Goal: Check status: Check status

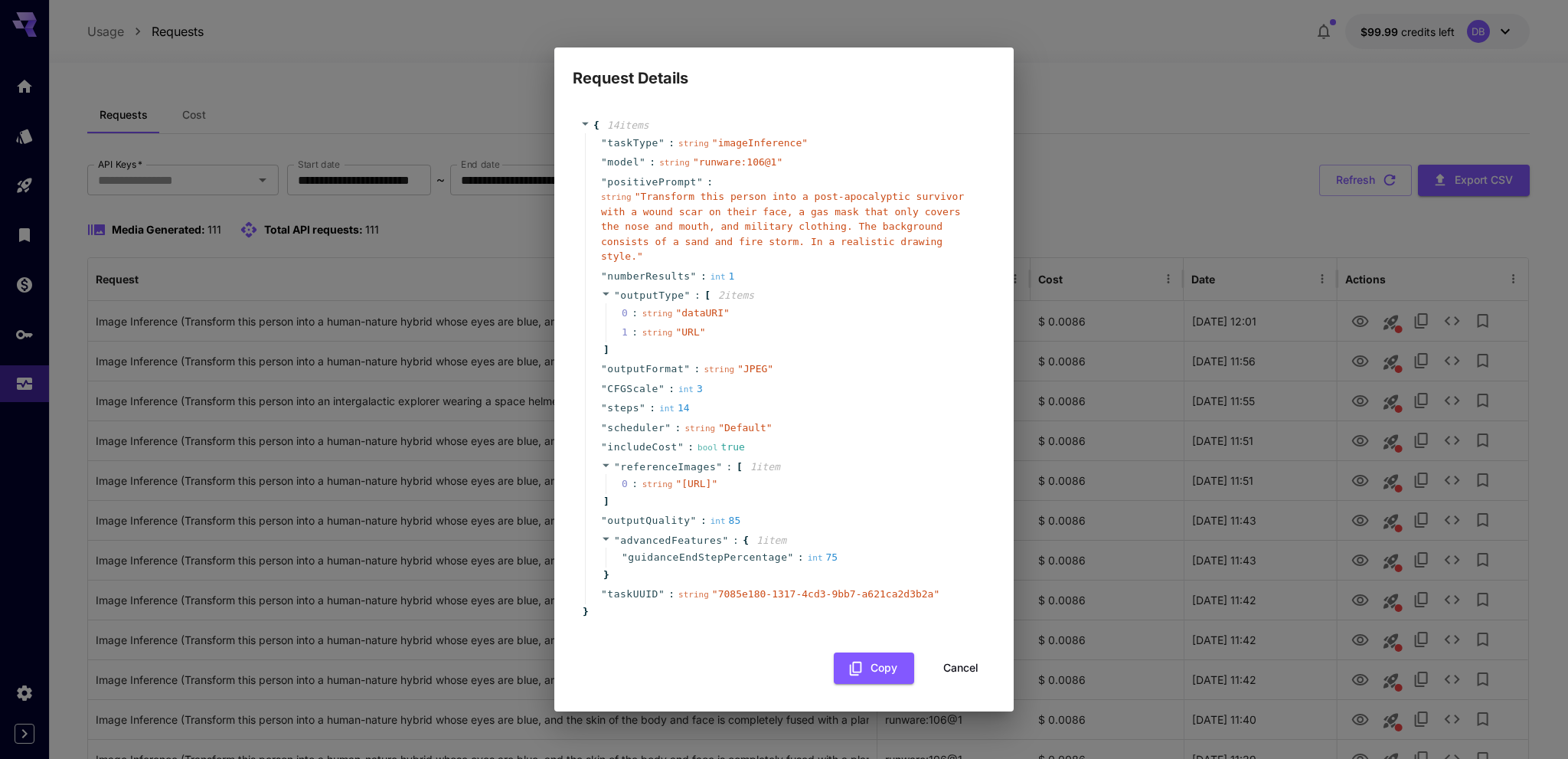
scroll to position [1455, 0]
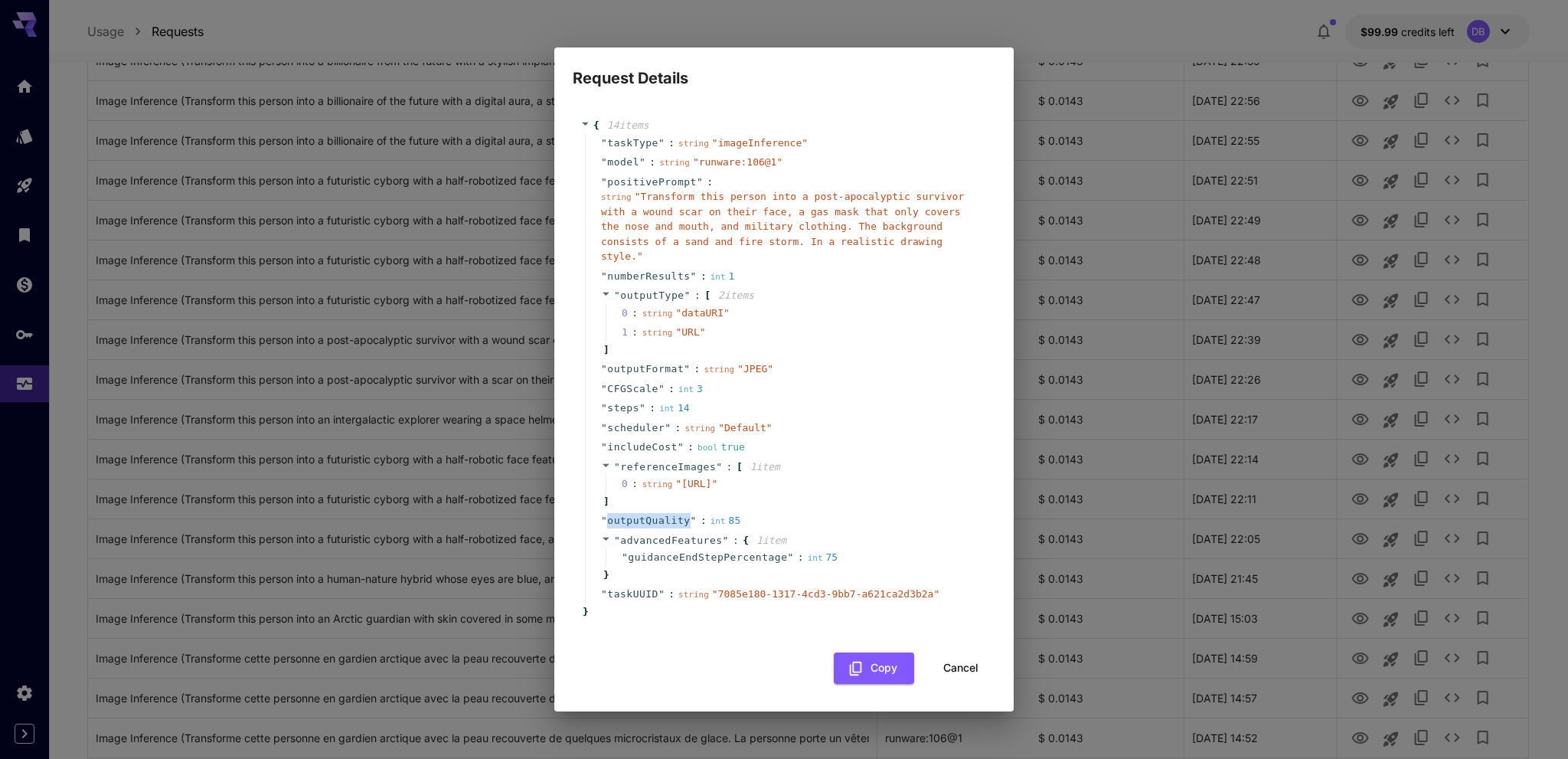
click at [657, 461] on span "referenceImages" at bounding box center [668, 467] width 96 height 12
click at [657, 436] on span "scheduler" at bounding box center [636, 428] width 58 height 16
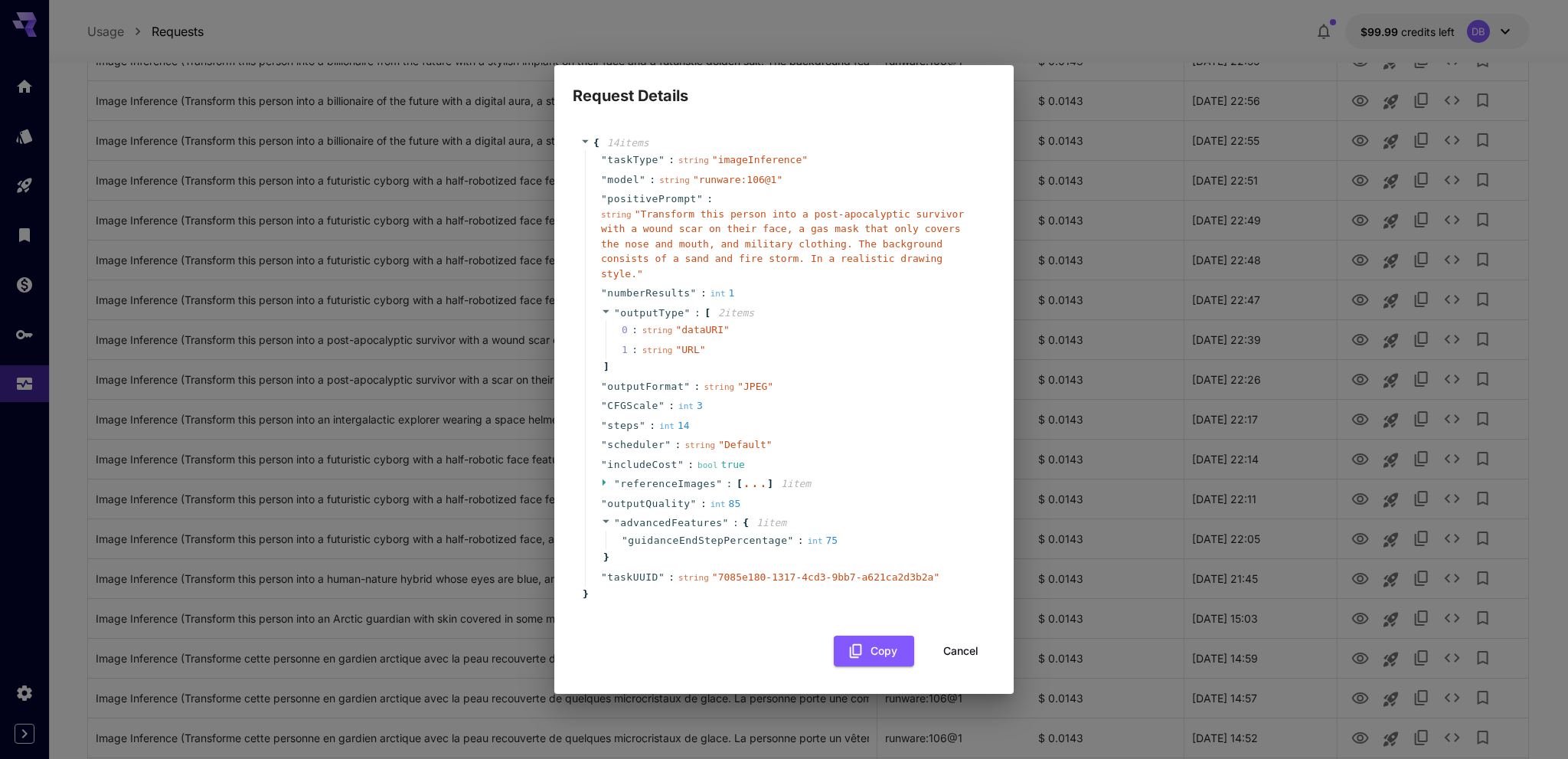
click at [649, 480] on span "referenceImages" at bounding box center [668, 484] width 96 height 12
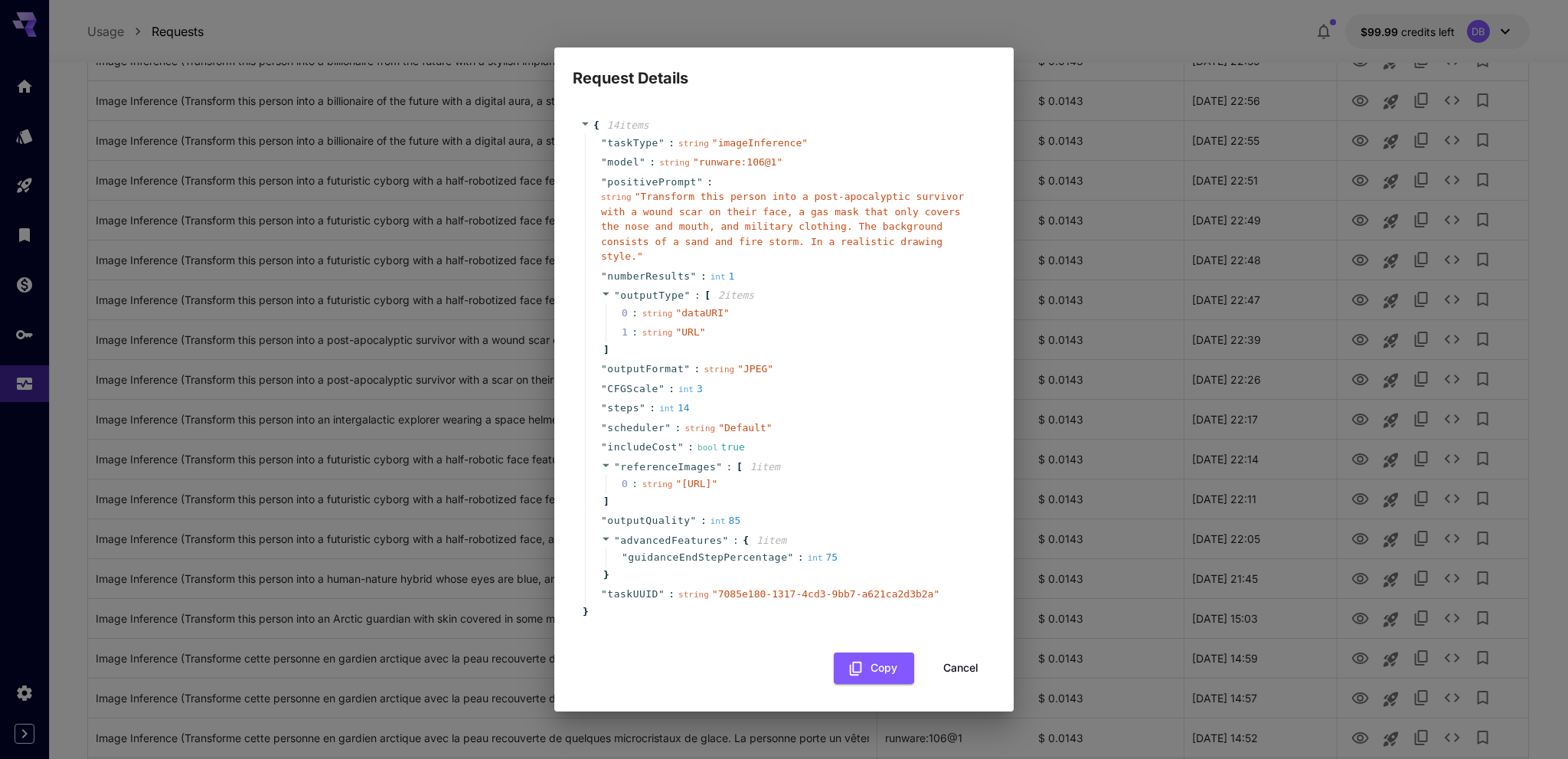
click at [649, 480] on div "string " [URL] "" at bounding box center [681, 484] width 76 height 16
click at [645, 461] on span "referenceImages" at bounding box center [668, 467] width 96 height 12
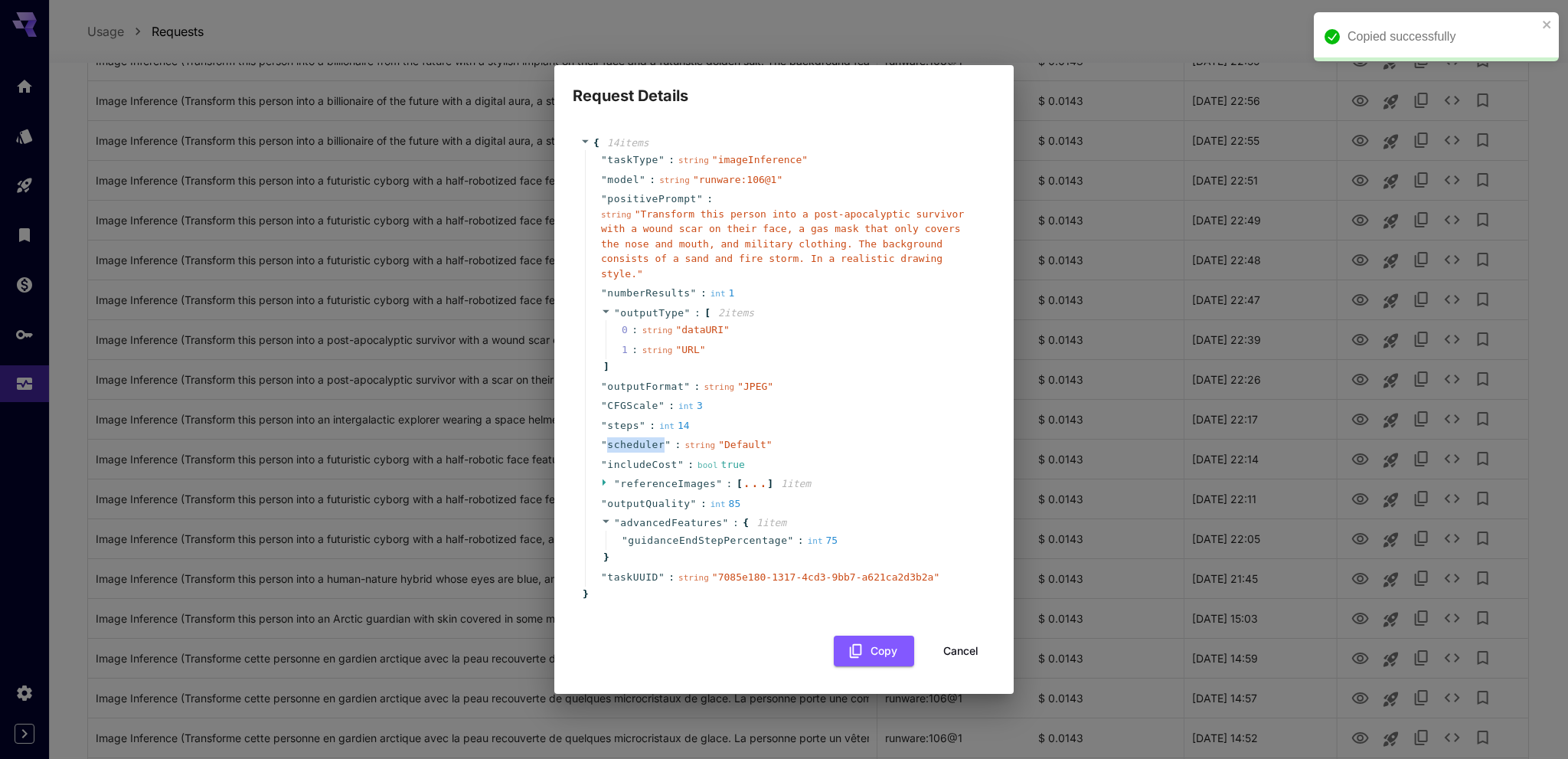
click at [645, 443] on span "scheduler" at bounding box center [636, 445] width 58 height 16
click at [651, 478] on span "referenceImages" at bounding box center [668, 484] width 96 height 12
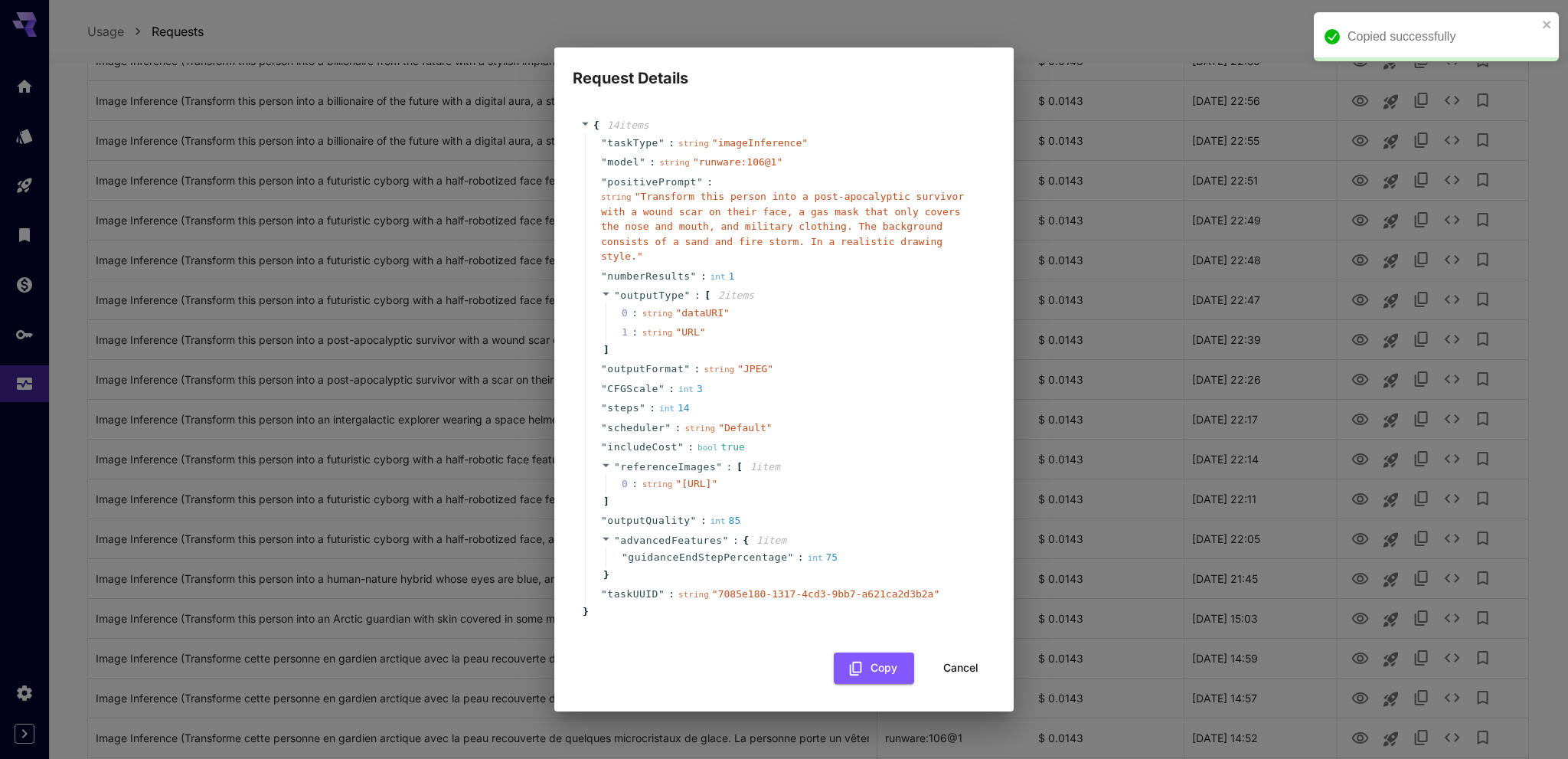
drag, startPoint x: 1091, startPoint y: 94, endPoint x: 921, endPoint y: 642, distance: 573.8
click at [1091, 93] on div "Request Details { 14 item s " taskType " : string " imageInference " " model " …" at bounding box center [784, 379] width 1568 height 759
click at [953, 659] on div "{ 14 item s " taskType " : string " imageInference " " model " : string " runwa…" at bounding box center [784, 393] width 423 height 581
click at [952, 675] on button "Cancel" at bounding box center [962, 668] width 69 height 31
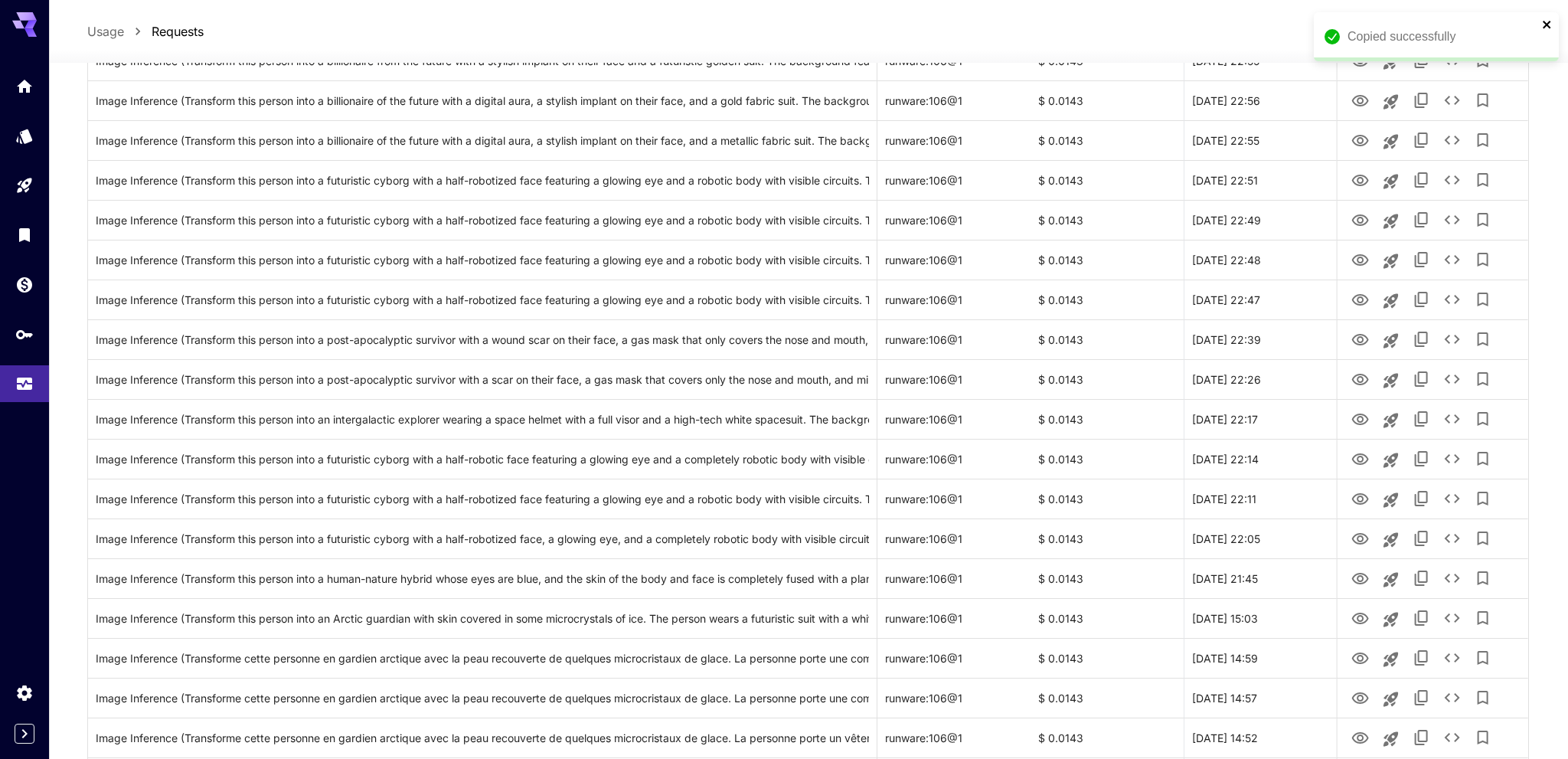
click at [1547, 20] on icon "close" at bounding box center [1547, 24] width 11 height 12
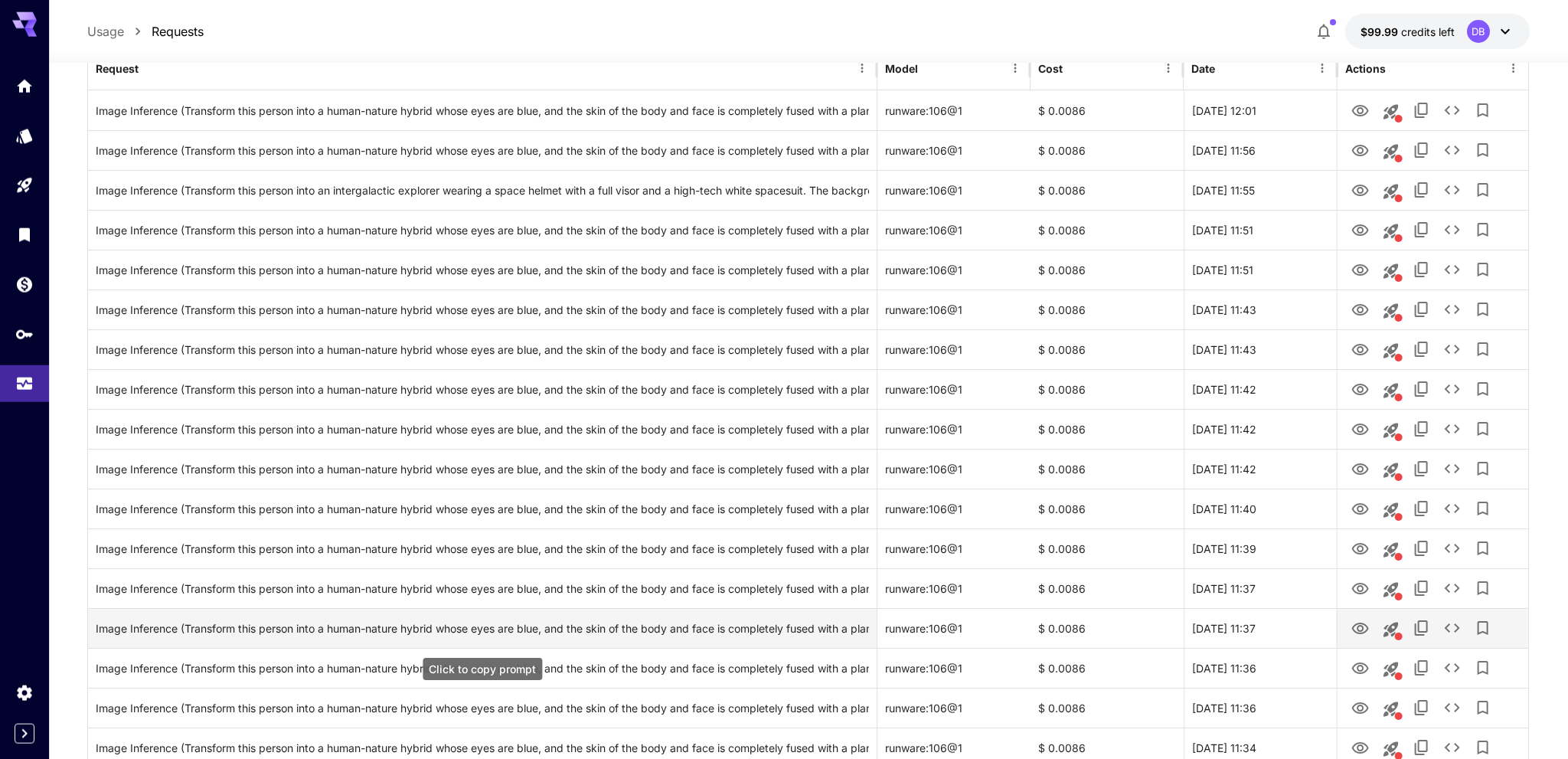
scroll to position [81, 0]
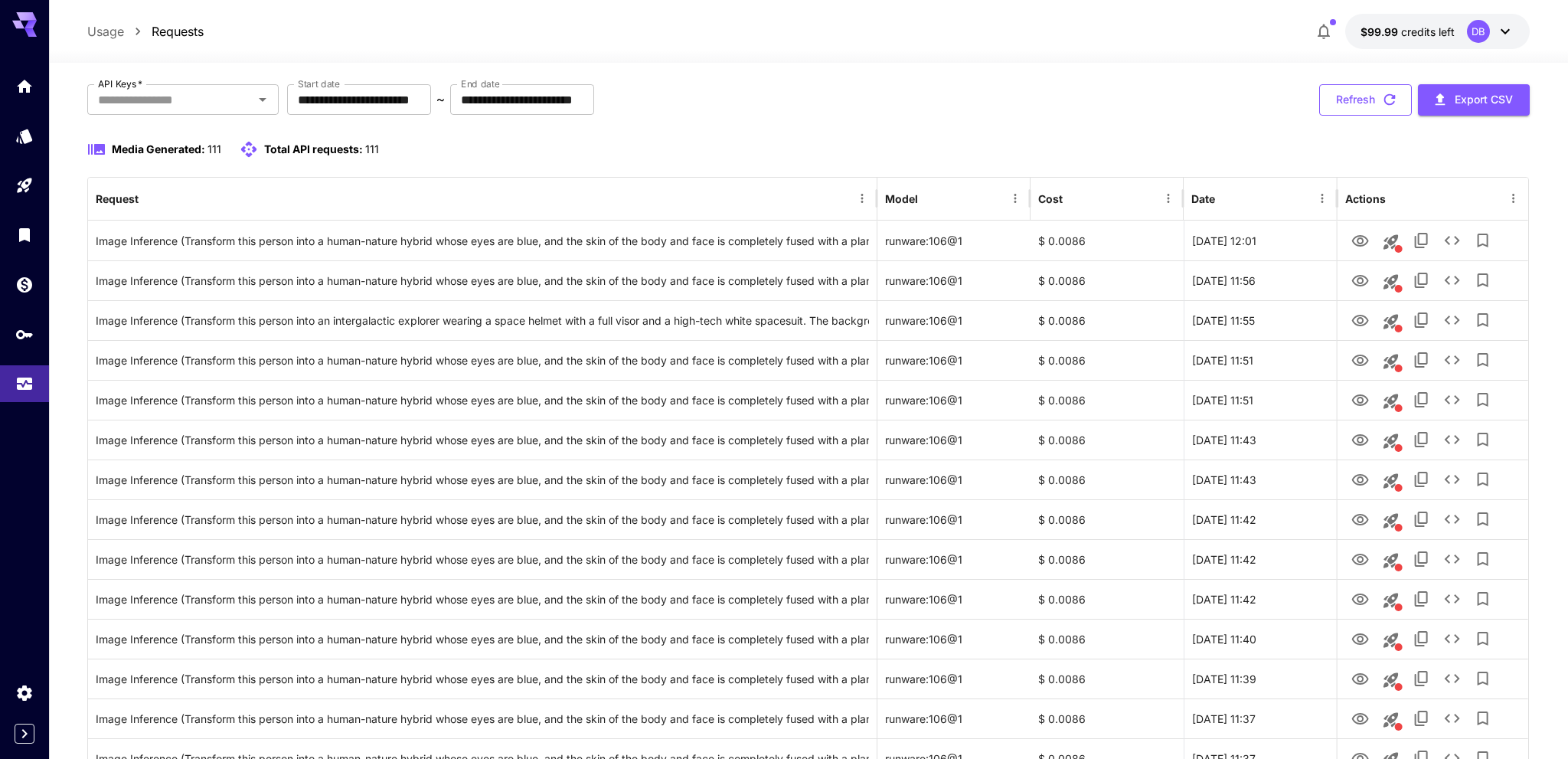
click at [1348, 101] on button "Refresh" at bounding box center [1365, 100] width 92 height 31
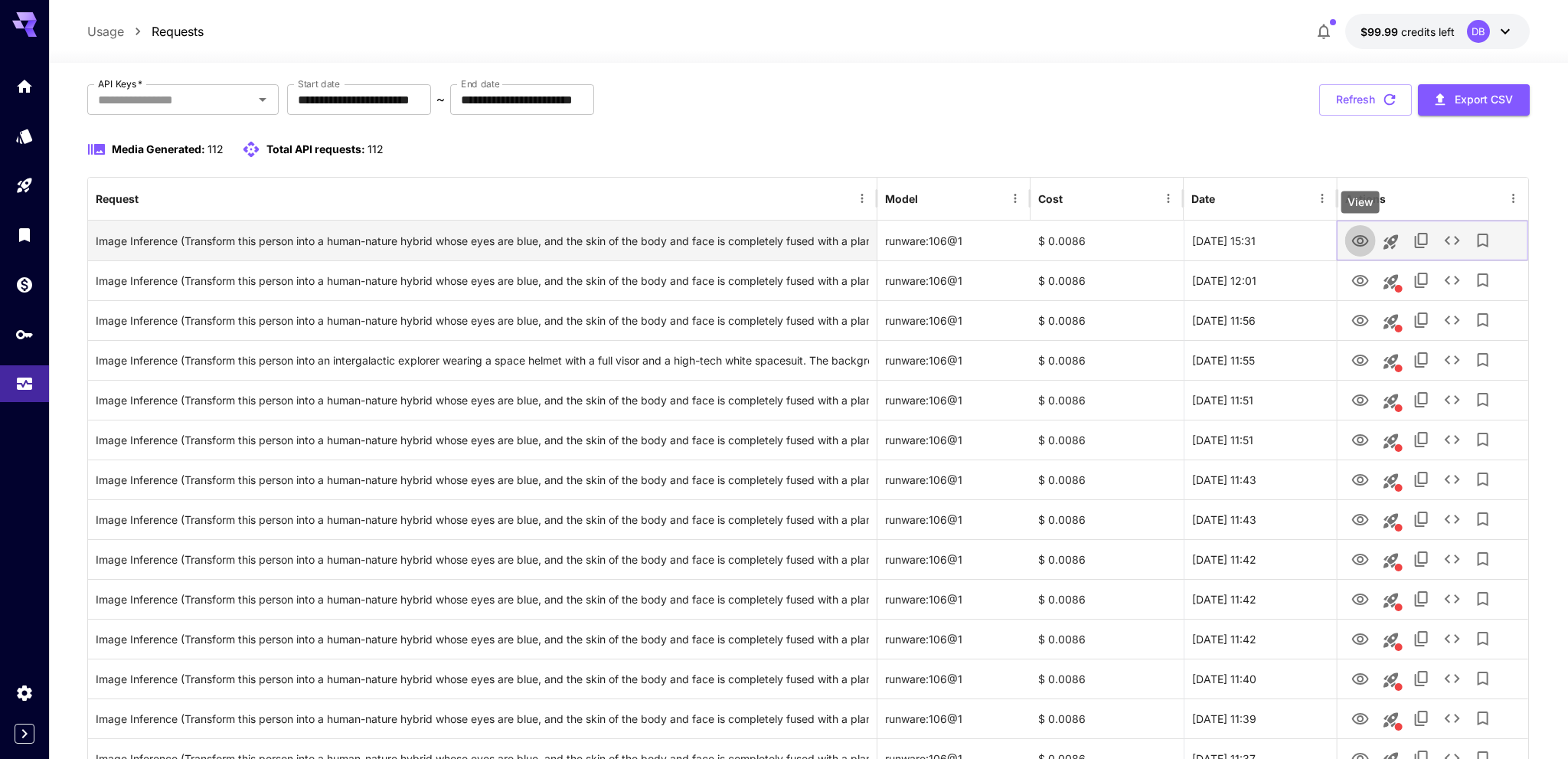
click at [1360, 244] on icon "View" at bounding box center [1360, 241] width 18 height 18
click at [1456, 236] on icon "See details" at bounding box center [1453, 240] width 16 height 9
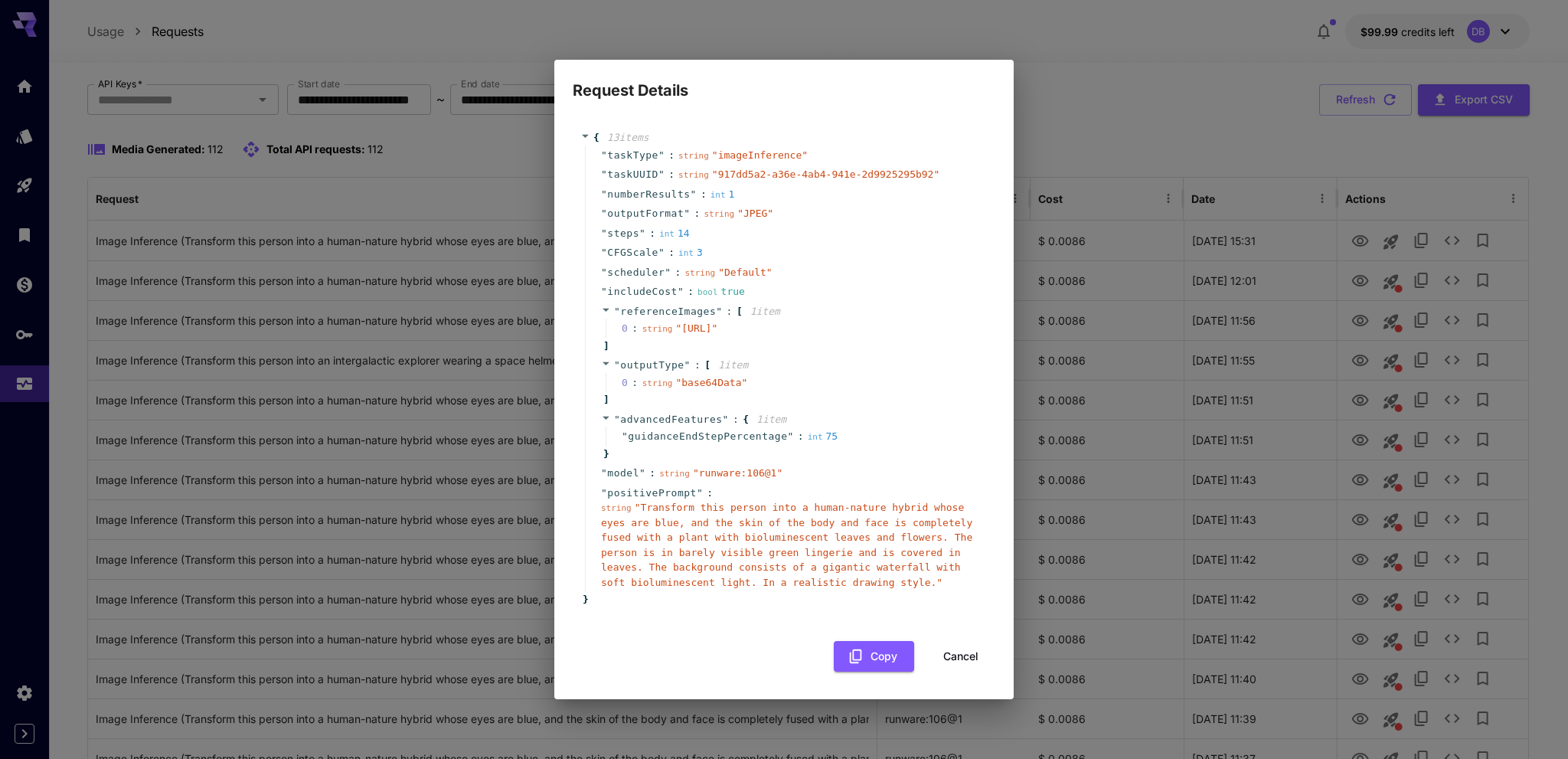
drag, startPoint x: 670, startPoint y: 353, endPoint x: 689, endPoint y: 348, distance: 19.6
click at [689, 334] on span "" [URL] "" at bounding box center [696, 328] width 42 height 12
copy span "[URL]"
click at [654, 319] on div "0 : string " [URL] "" at bounding box center [794, 329] width 378 height 20
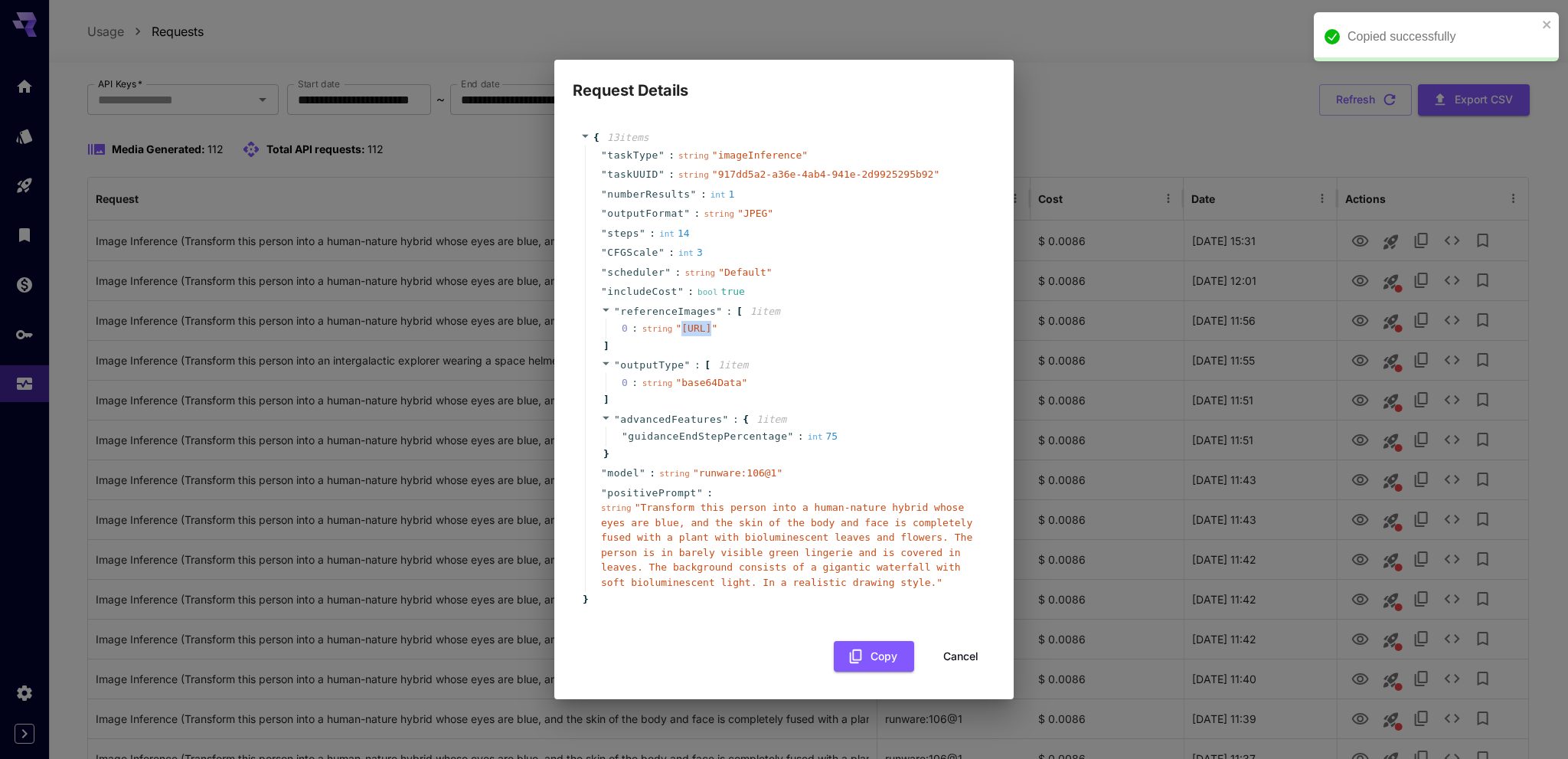
drag, startPoint x: 660, startPoint y: 330, endPoint x: 743, endPoint y: 352, distance: 85.9
click at [743, 339] on div "0 : string " [URL] "" at bounding box center [794, 329] width 378 height 20
copy span "[URL]"
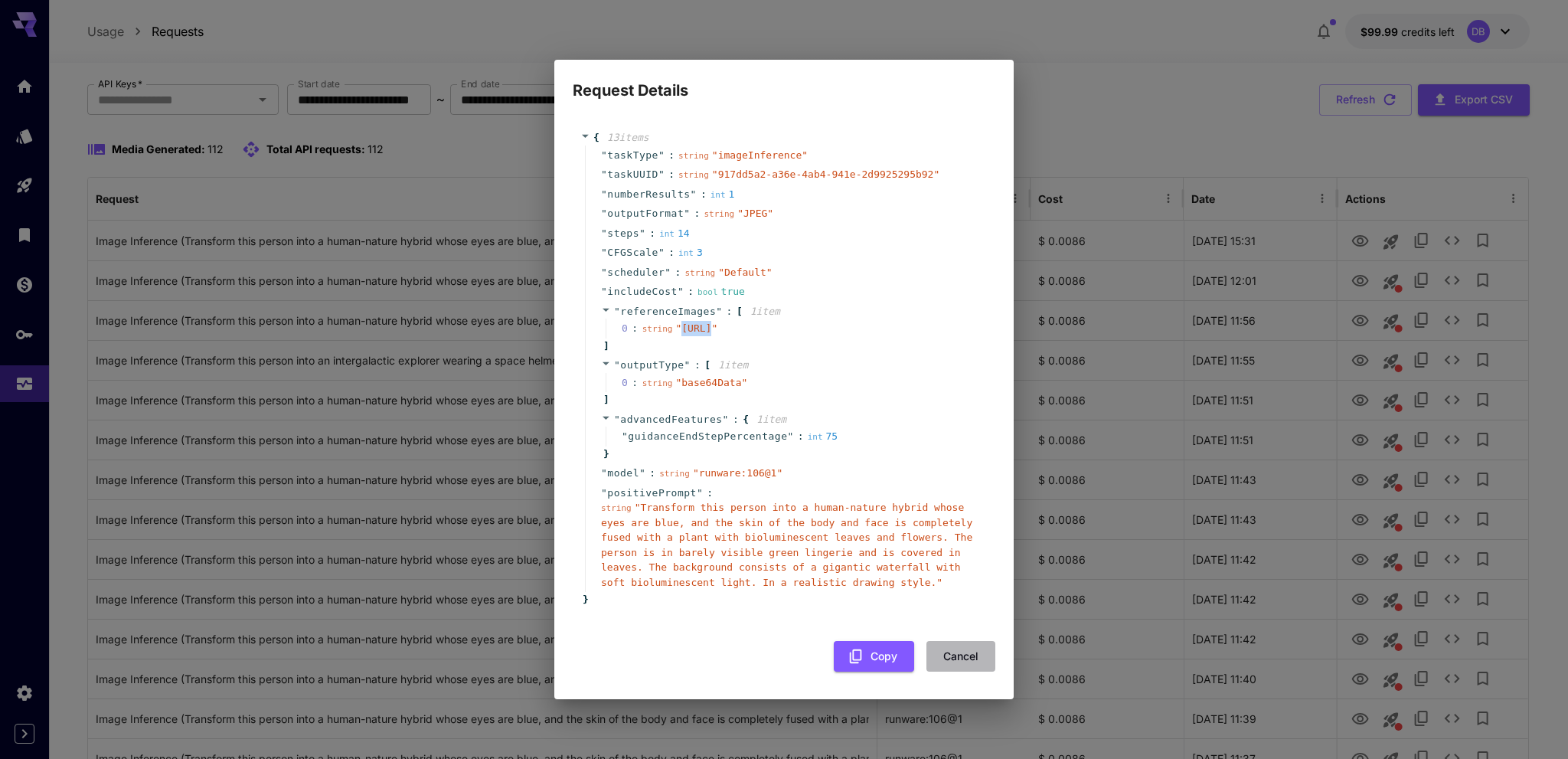
click at [967, 672] on button "Cancel" at bounding box center [962, 657] width 69 height 31
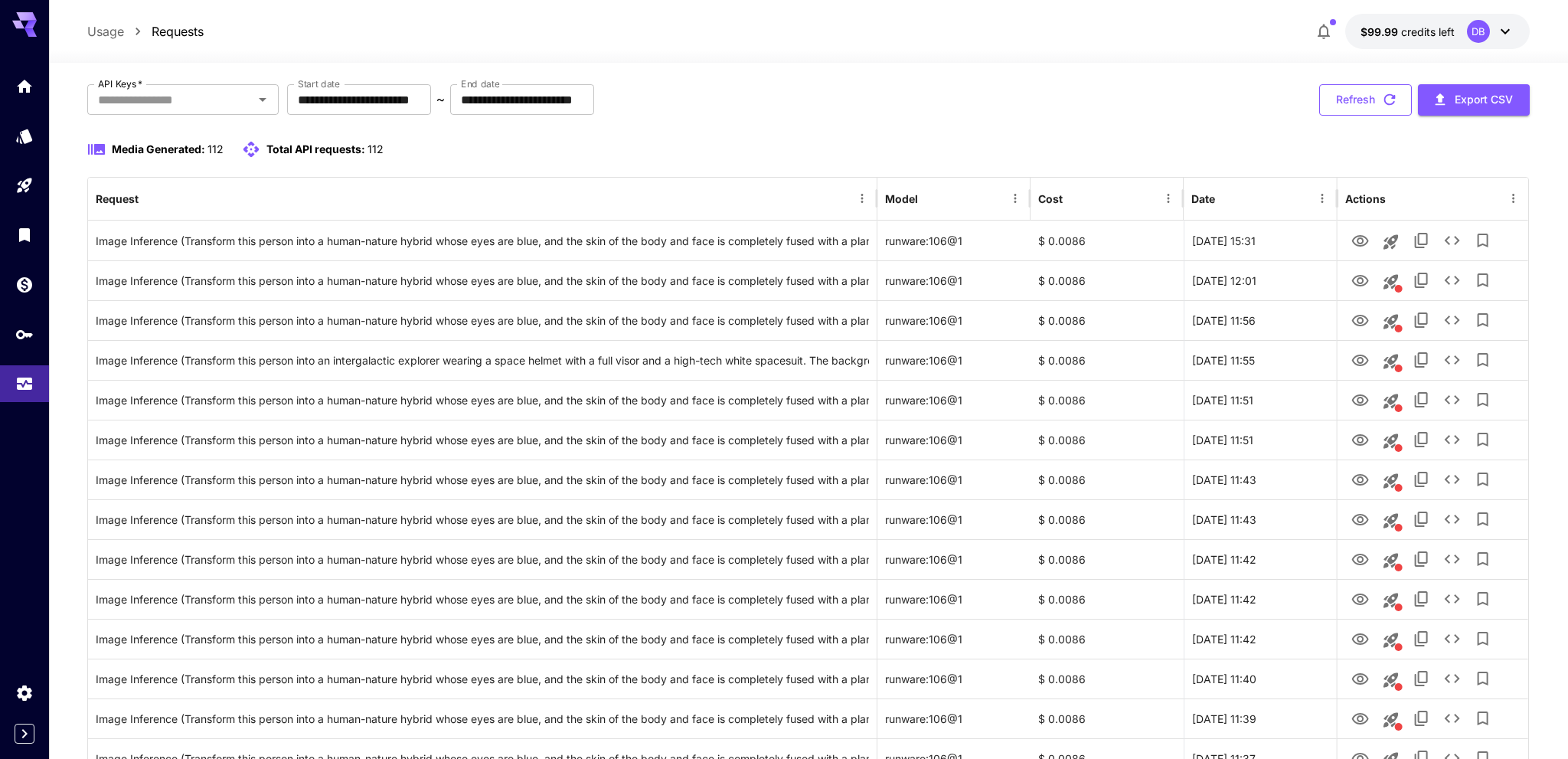
click at [1350, 104] on button "Refresh" at bounding box center [1365, 100] width 92 height 31
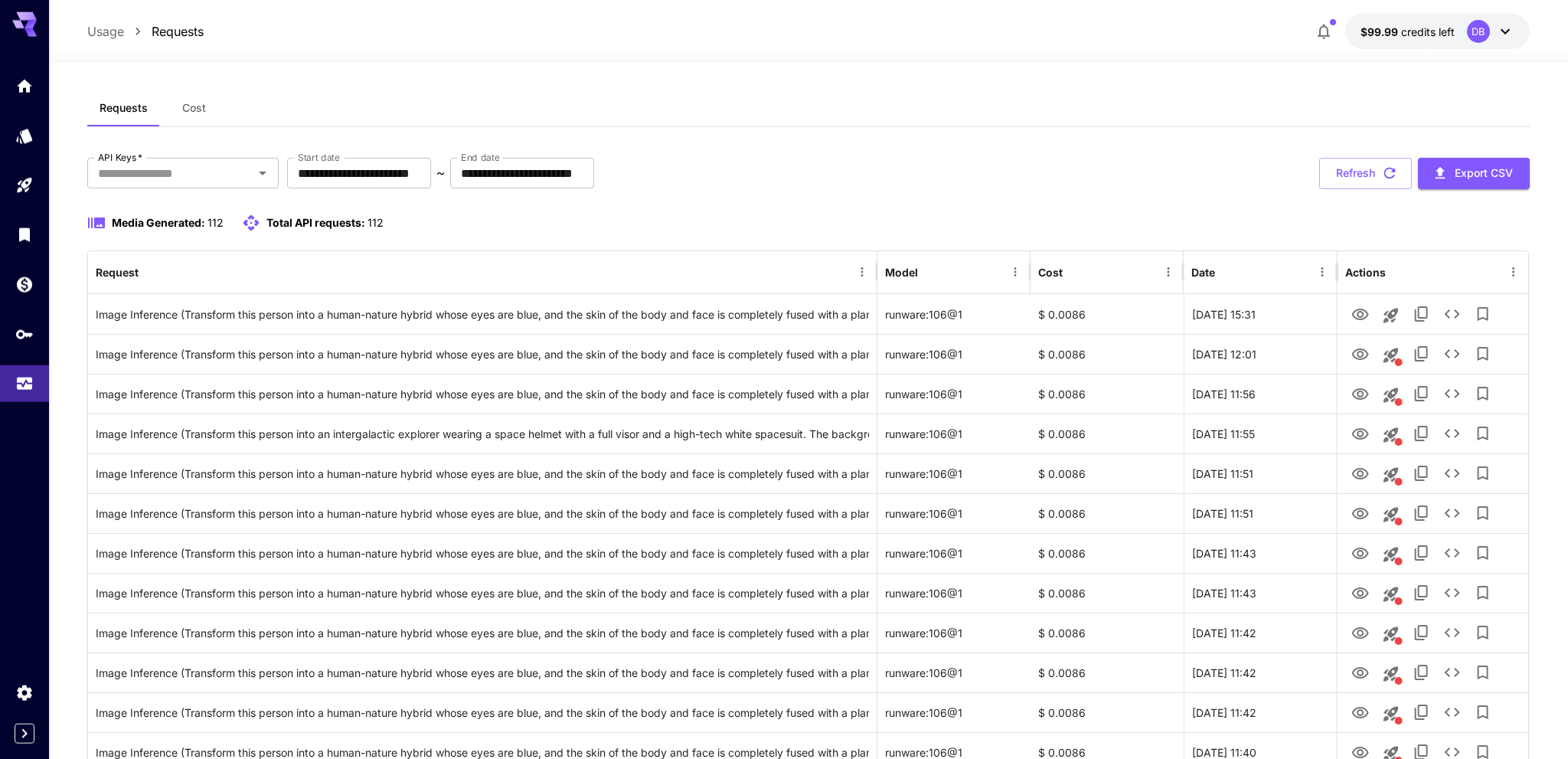
scroll to position [0, 0]
